Goal: Transaction & Acquisition: Purchase product/service

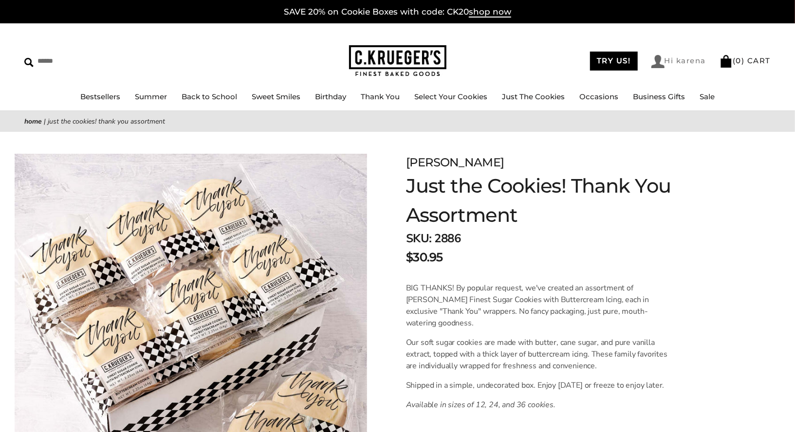
click at [688, 63] on link "Hi karena" at bounding box center [678, 61] width 55 height 13
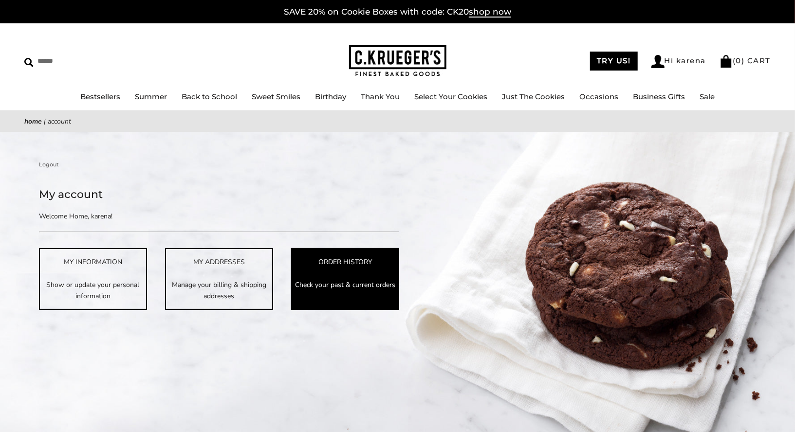
click at [311, 273] on link "ORDER HISTORY Check your past & current orders" at bounding box center [345, 278] width 108 height 61
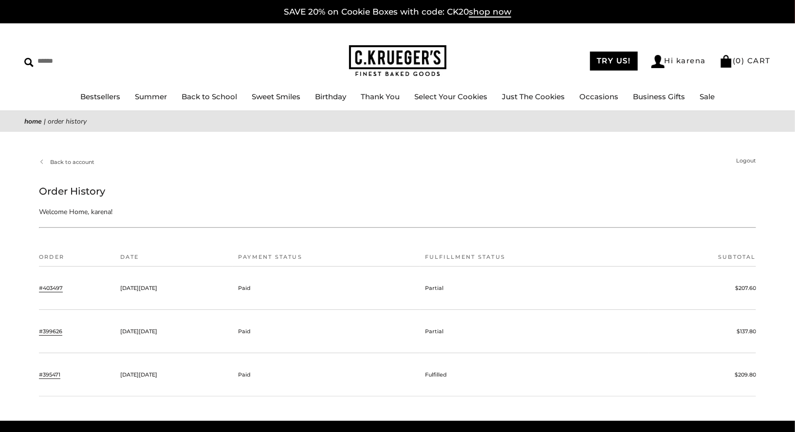
click at [58, 286] on link "#403497" at bounding box center [51, 288] width 24 height 9
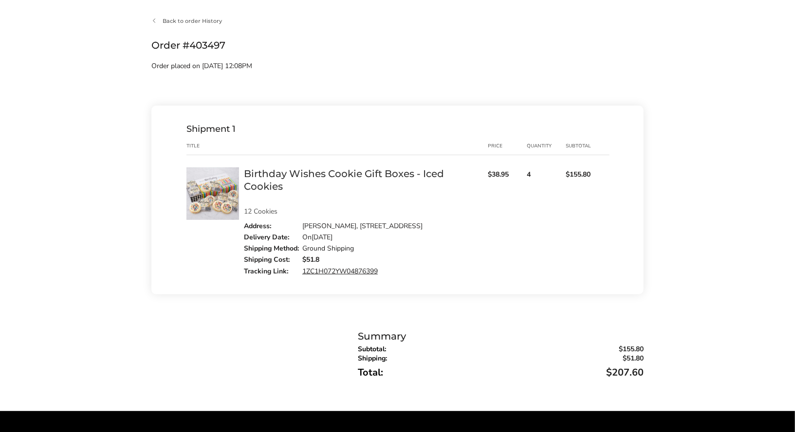
scroll to position [137, 0]
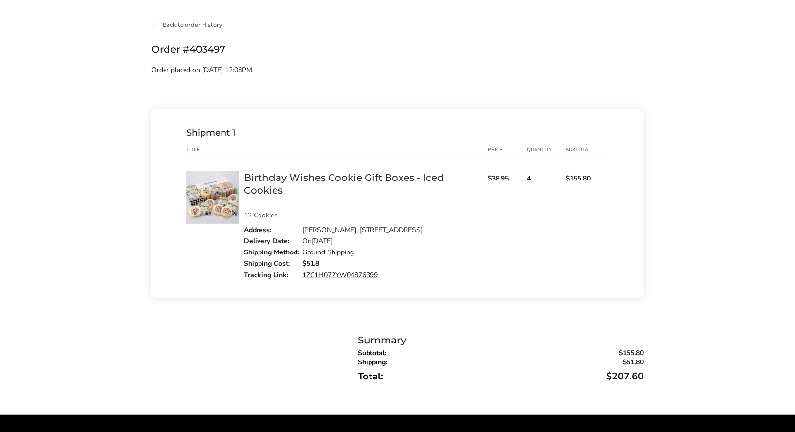
click at [214, 208] on img at bounding box center [212, 197] width 53 height 53
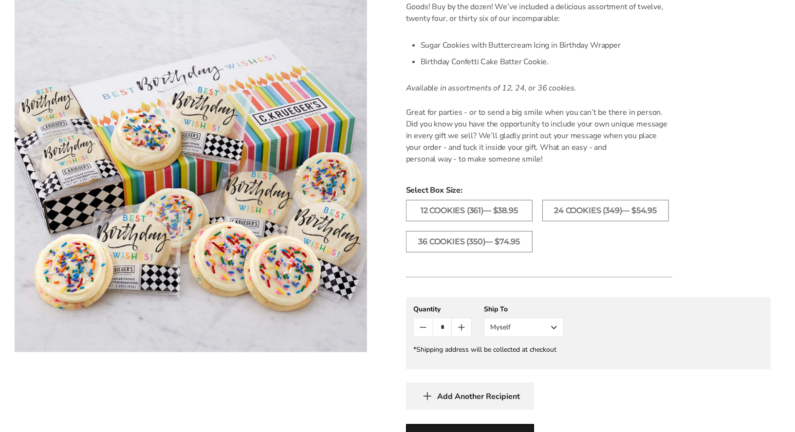
scroll to position [294, 0]
click at [458, 326] on icon "Count plus" at bounding box center [462, 327] width 12 height 12
click at [527, 241] on label "36 Cookies (350)— $74.95" at bounding box center [469, 240] width 127 height 21
click at [428, 329] on icon "Count minus" at bounding box center [423, 327] width 12 height 12
type input "*"
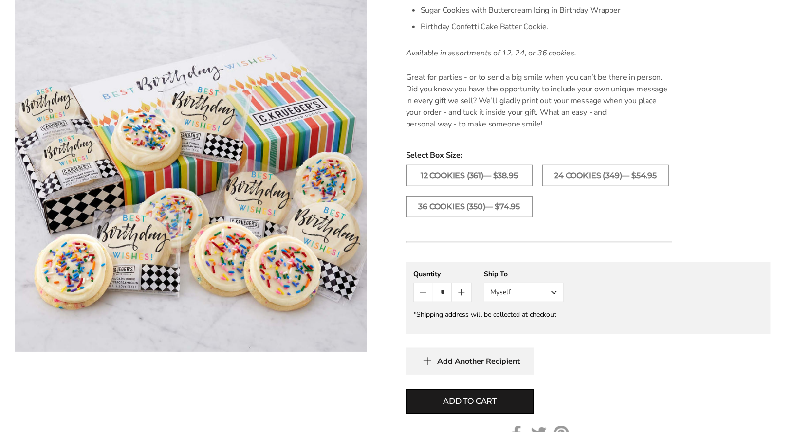
scroll to position [328, 0]
click at [501, 404] on button "Add to cart" at bounding box center [470, 402] width 128 height 25
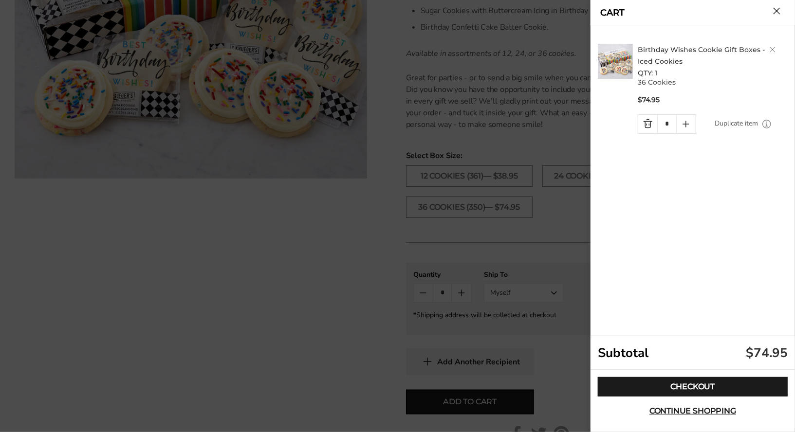
click at [779, 9] on button "Close cart" at bounding box center [776, 10] width 7 height 7
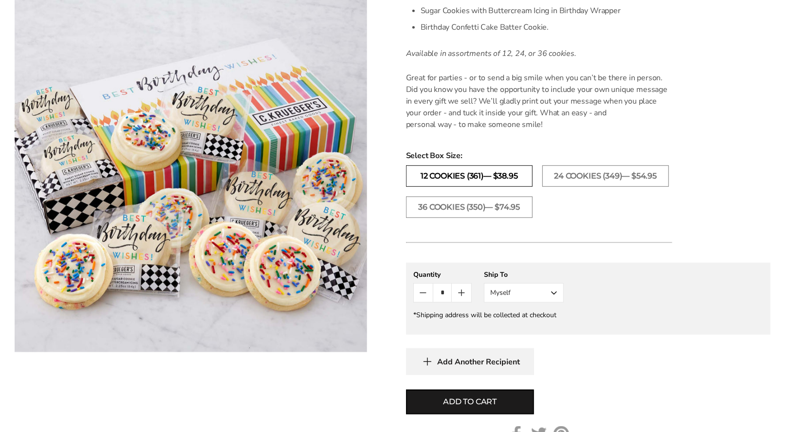
click at [481, 182] on label "12 Cookies (361)— $38.95" at bounding box center [469, 175] width 127 height 21
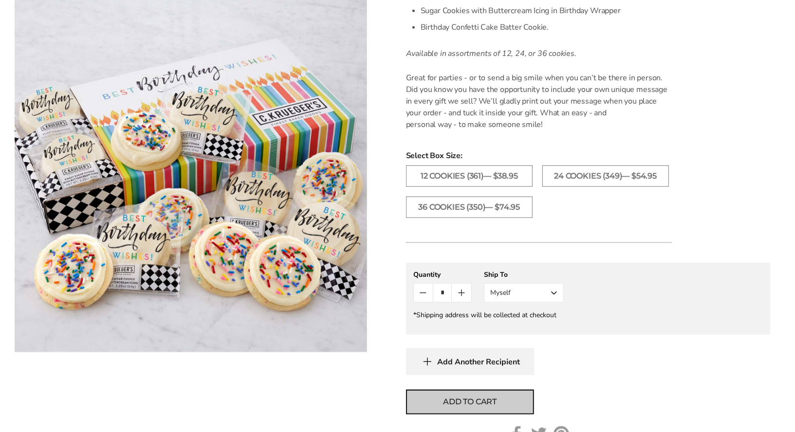
click at [454, 394] on button "Add to cart" at bounding box center [470, 402] width 128 height 25
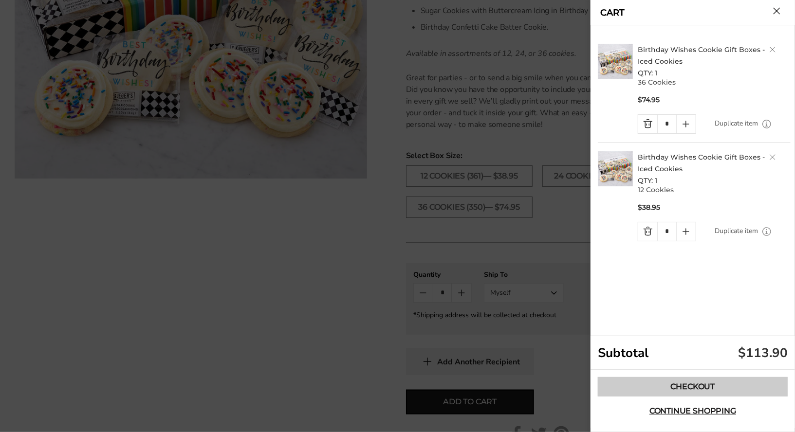
click at [719, 386] on link "Checkout" at bounding box center [693, 386] width 190 height 19
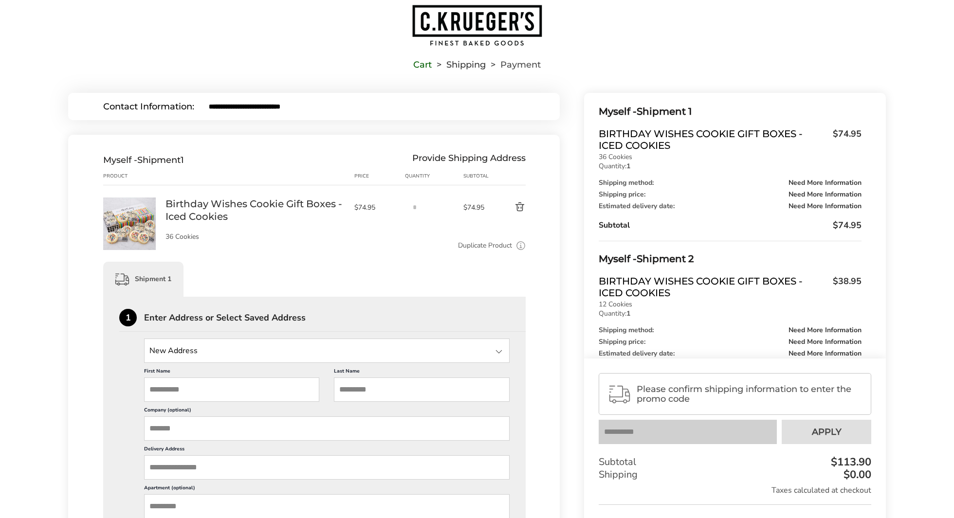
scroll to position [22, 0]
